Goal: Navigation & Orientation: Find specific page/section

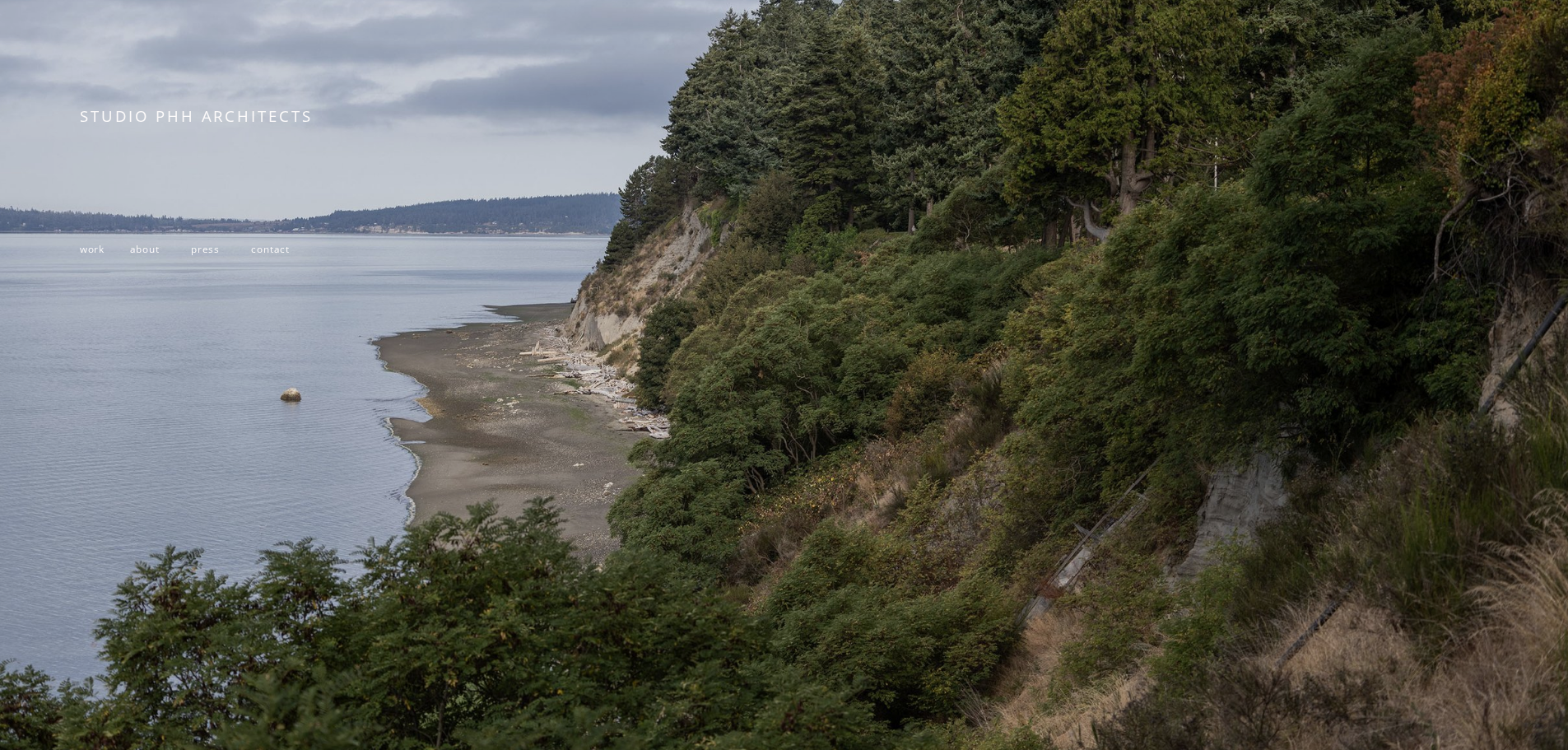
scroll to position [349, 0]
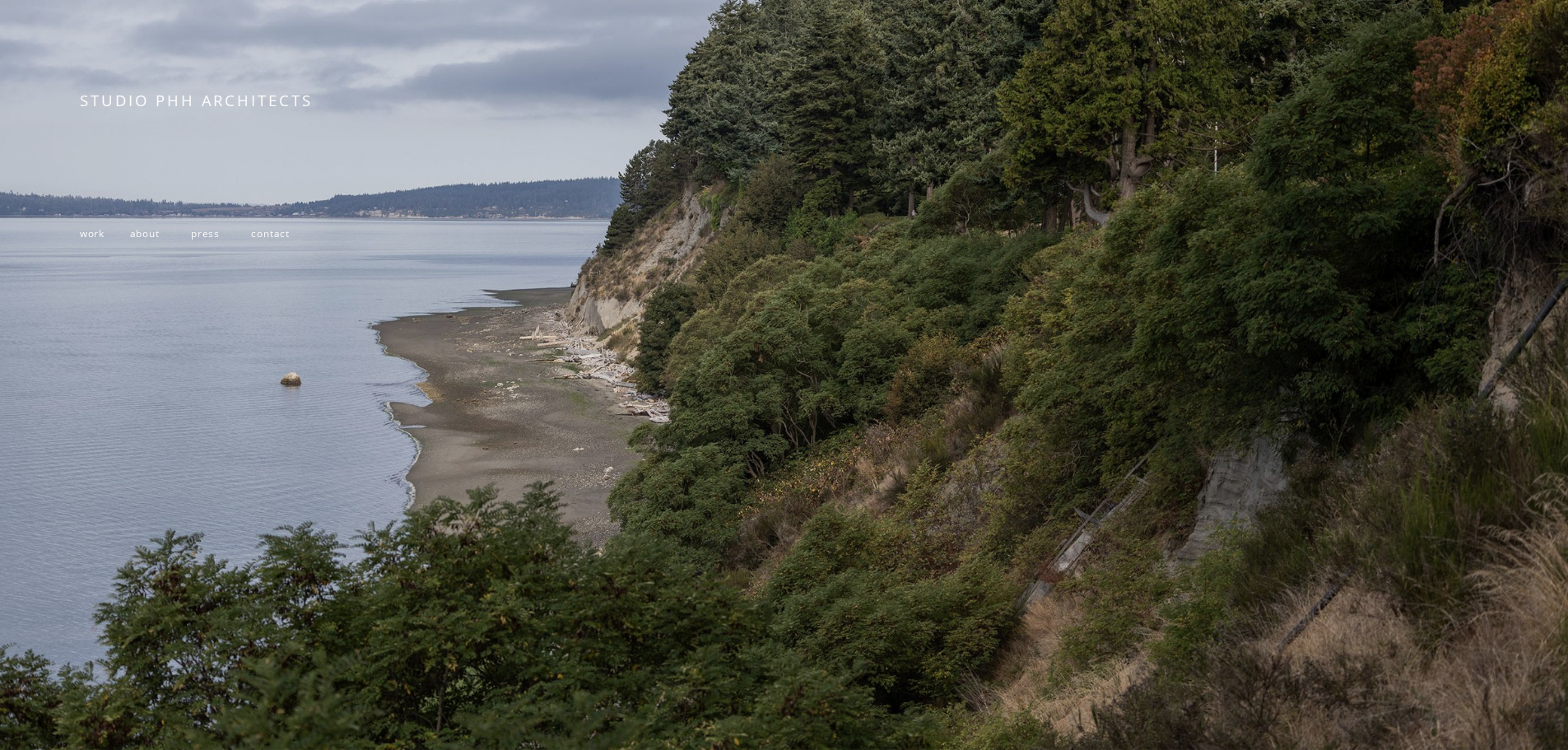
click at [93, 232] on span "work" at bounding box center [92, 232] width 24 height 13
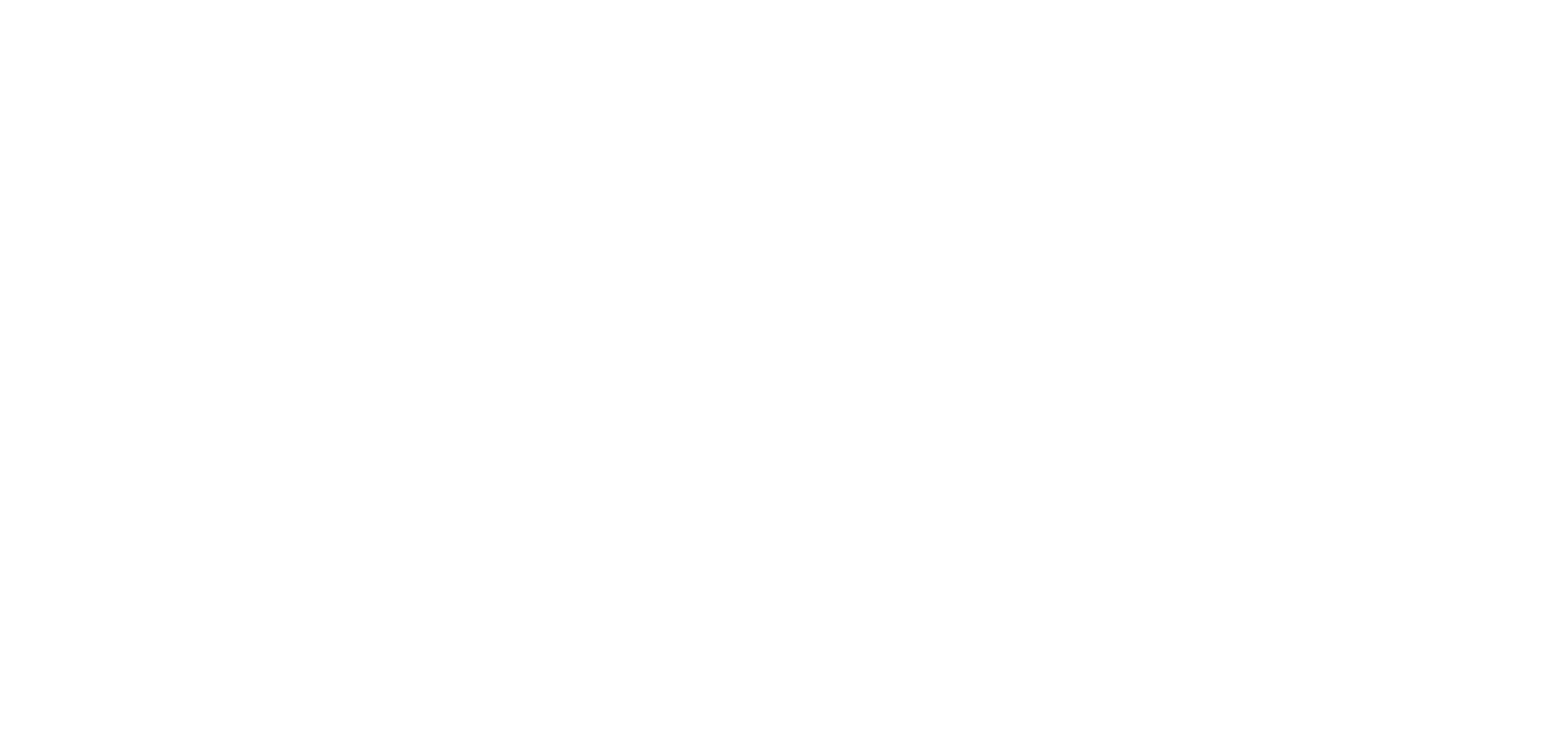
scroll to position [2605, 0]
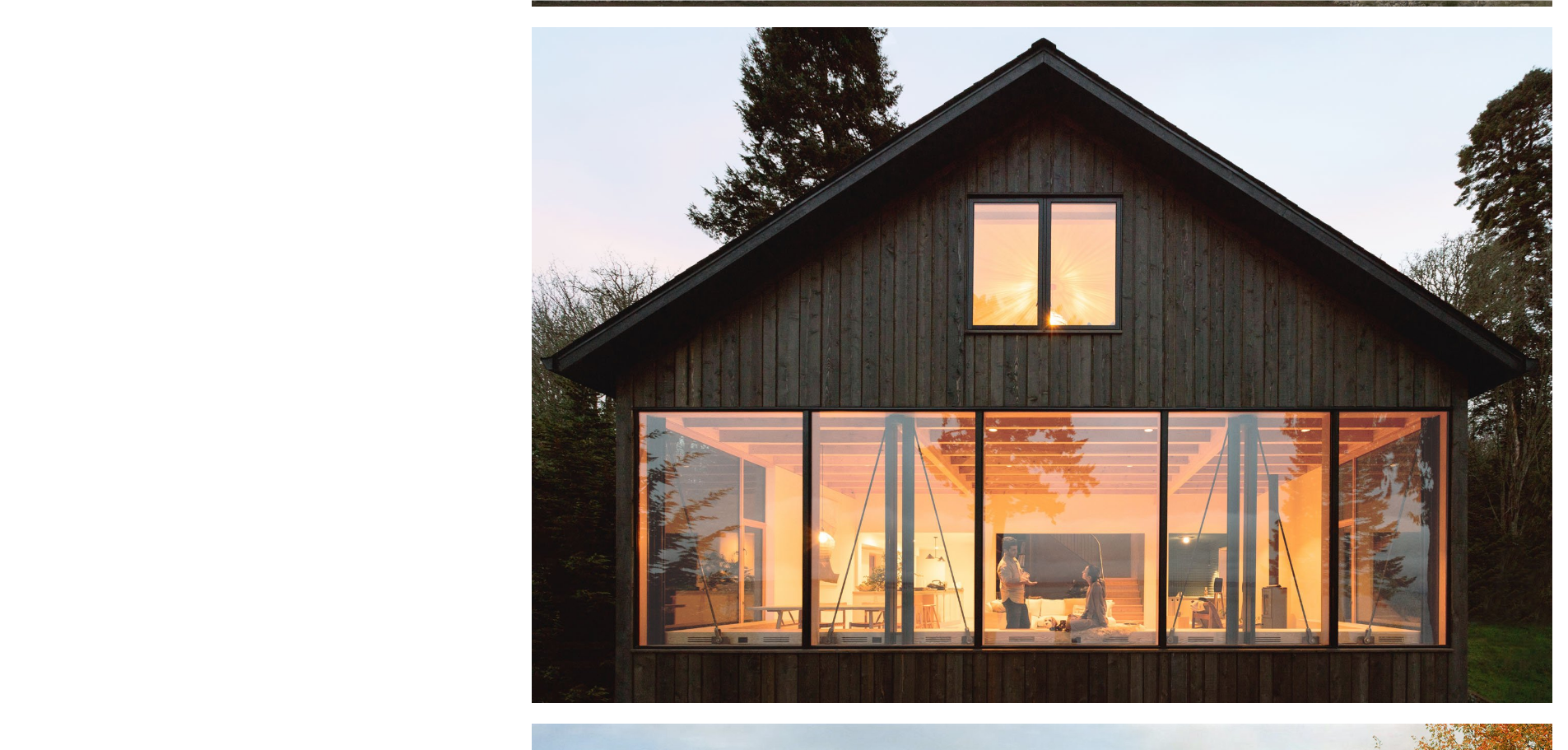
click at [888, 512] on div at bounding box center [1042, 365] width 1021 height 676
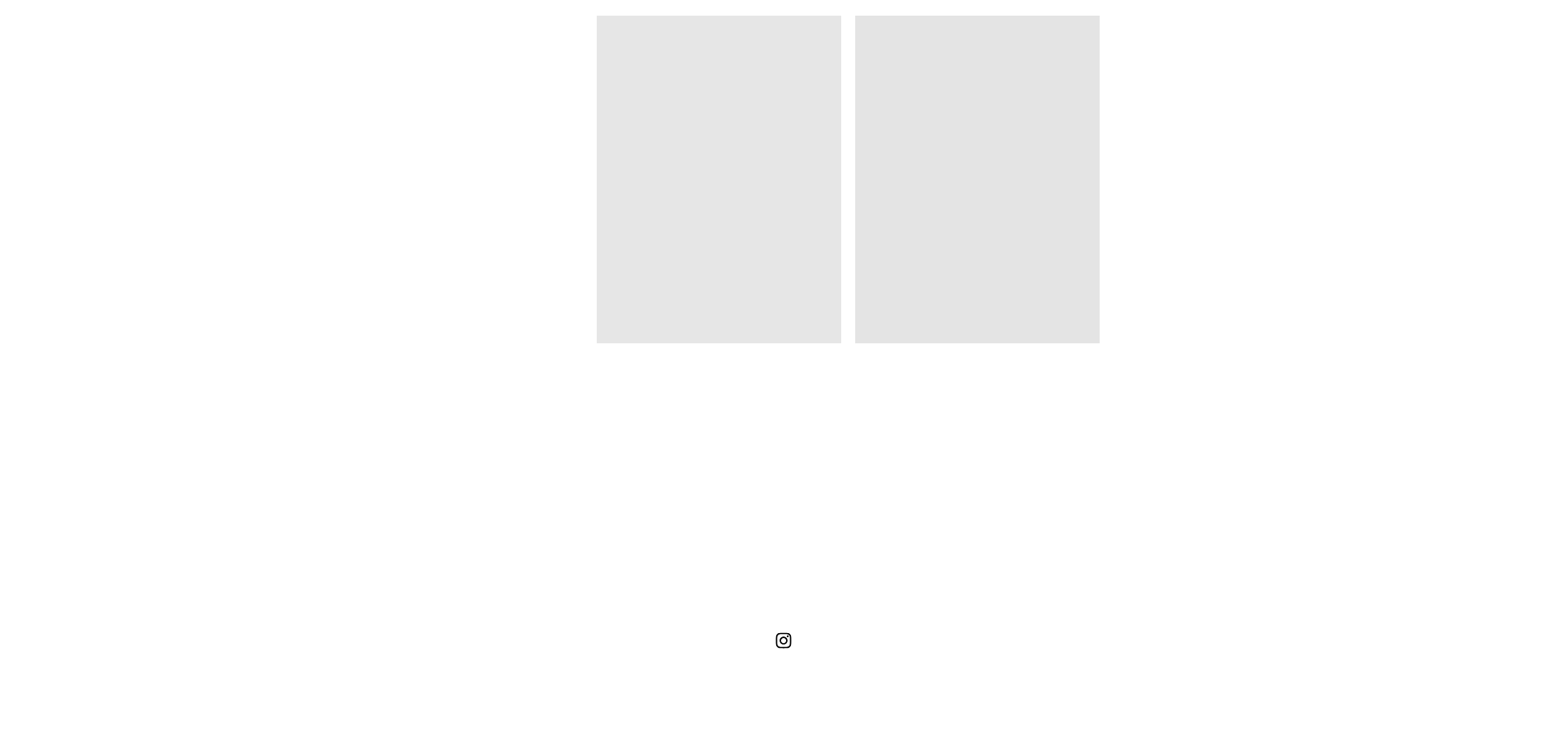
scroll to position [11346, 0]
